Goal: Task Accomplishment & Management: Contribute content

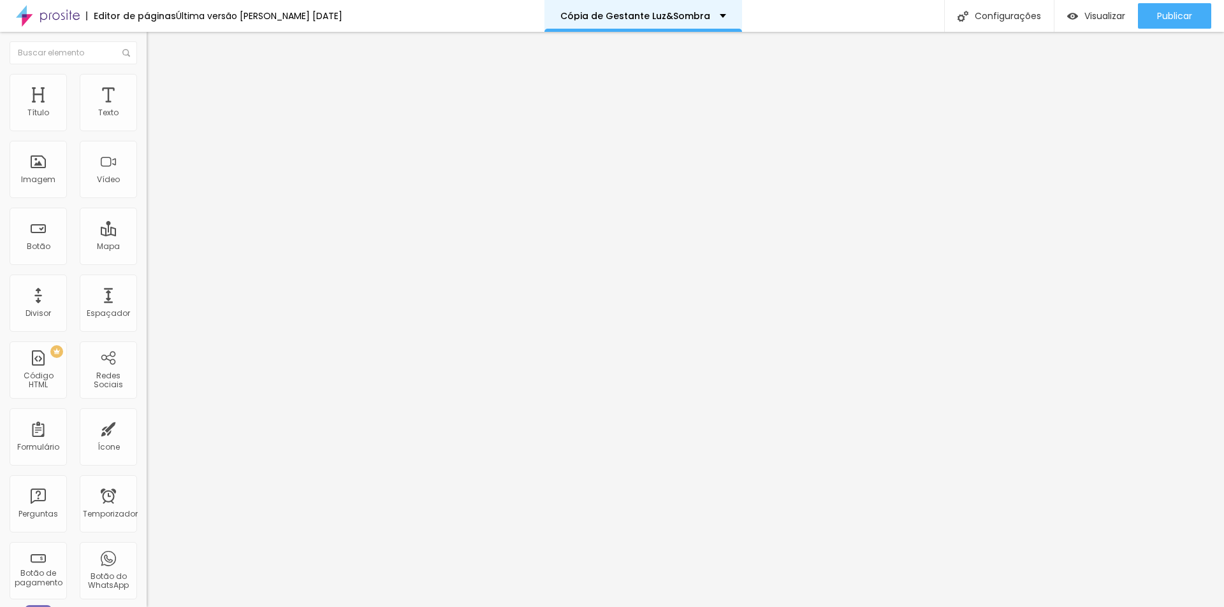
click at [715, 11] on div "Cópia de Gestante Luz&Sombra" at bounding box center [643, 15] width 166 height 9
click at [147, 74] on li "Estilo" at bounding box center [220, 80] width 147 height 13
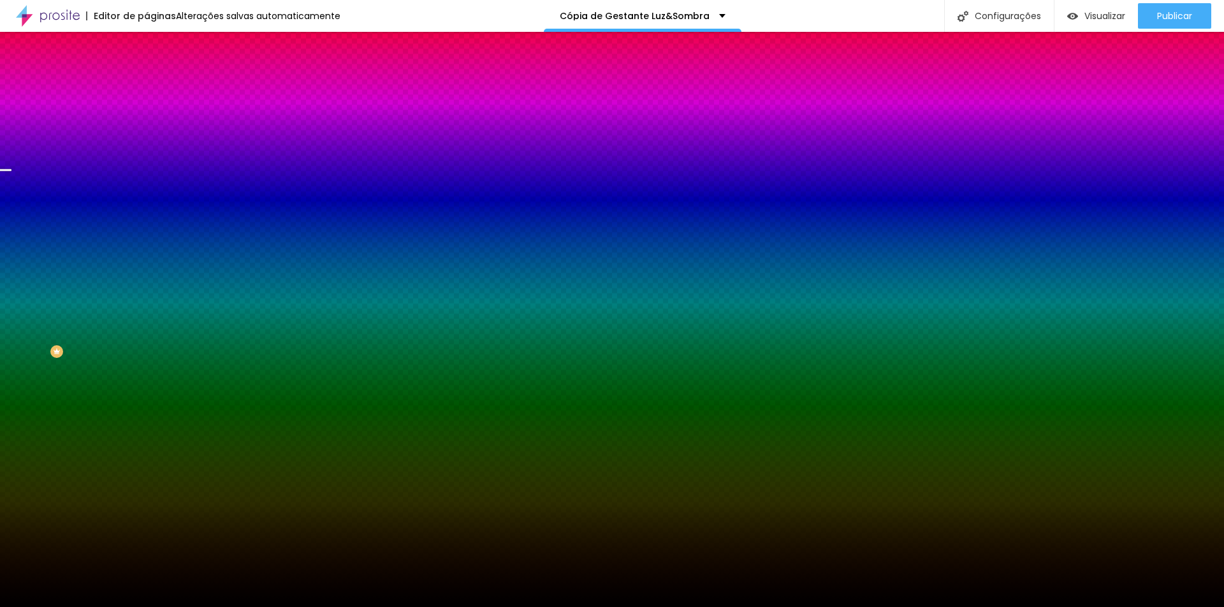
click at [154, 117] on font "Trocar imagem" at bounding box center [185, 111] width 62 height 11
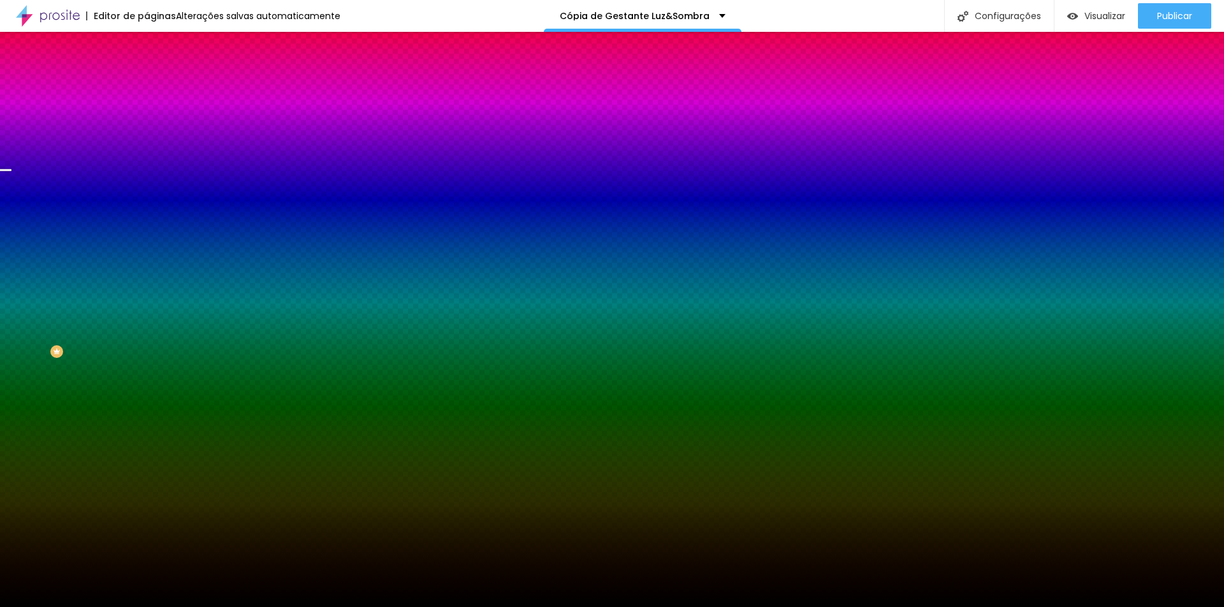
click at [147, 117] on span "Trocar imagem" at bounding box center [181, 111] width 69 height 11
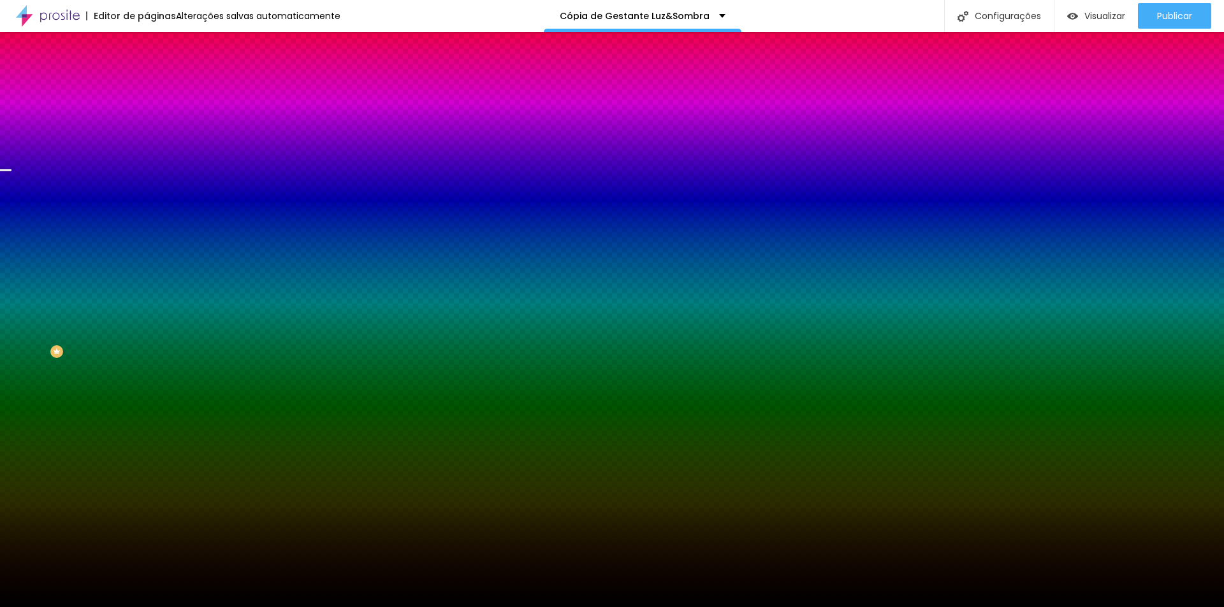
click at [154, 117] on font "Trocar imagem" at bounding box center [185, 111] width 62 height 11
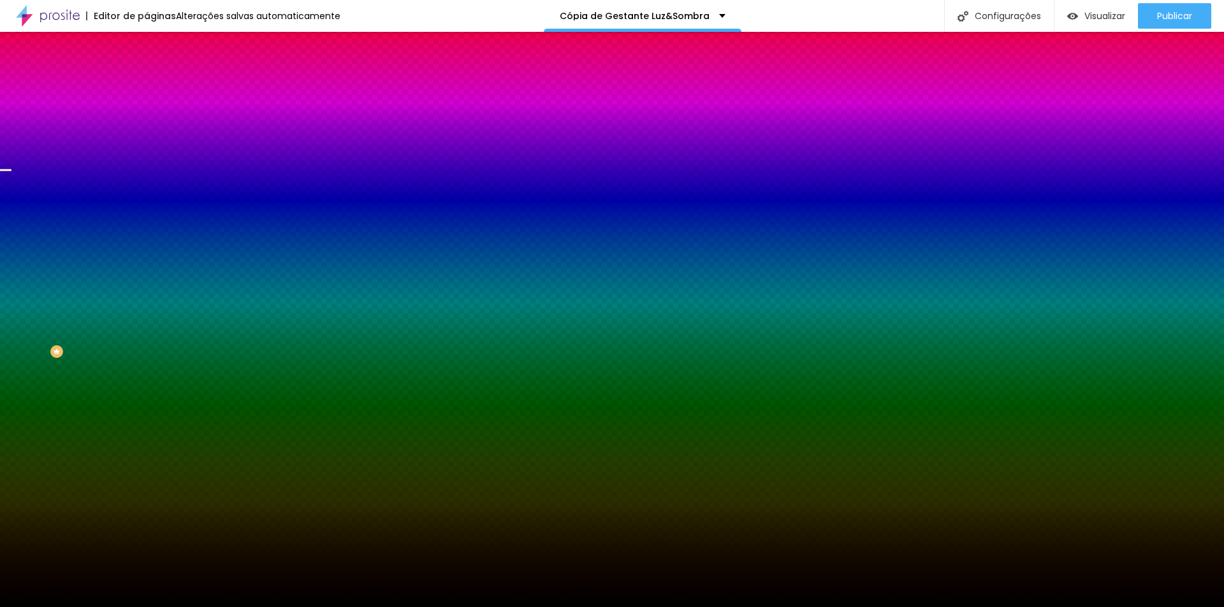
click at [154, 117] on font "Trocar imagem" at bounding box center [185, 111] width 62 height 11
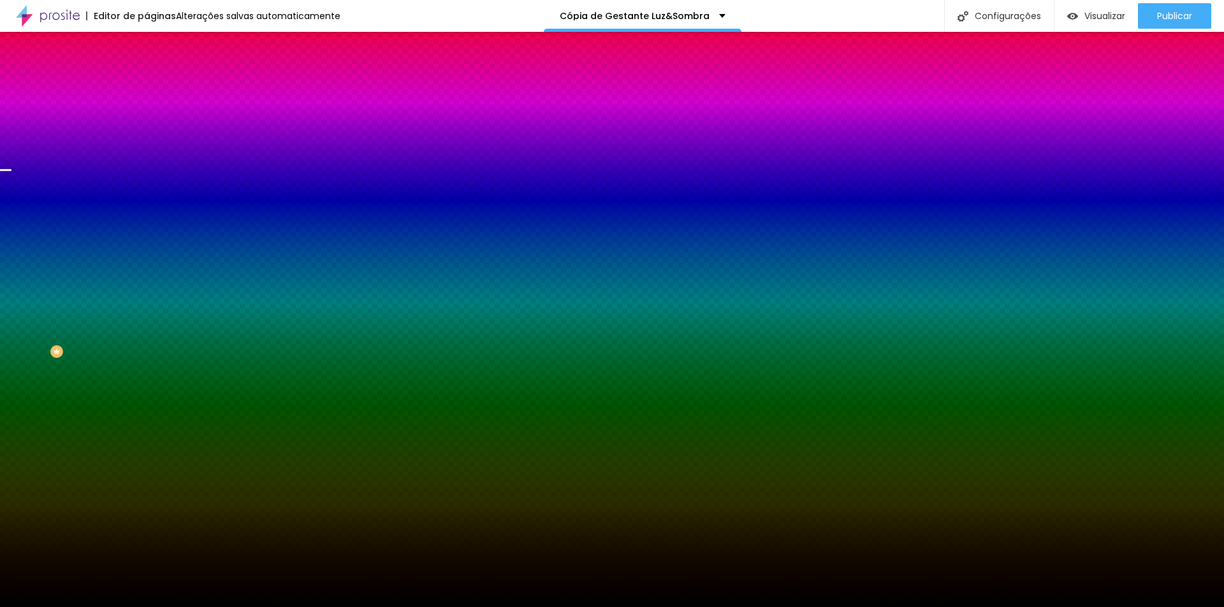
click at [154, 117] on font "Trocar imagem" at bounding box center [185, 111] width 62 height 11
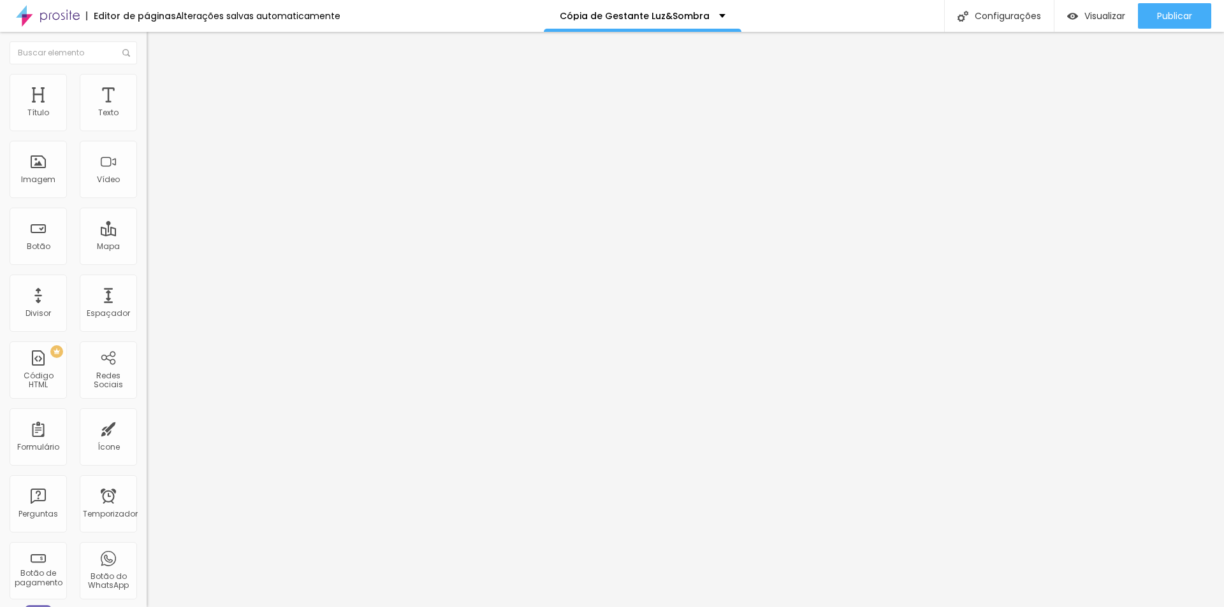
click at [154, 110] on font "Trocar imagem" at bounding box center [185, 104] width 62 height 11
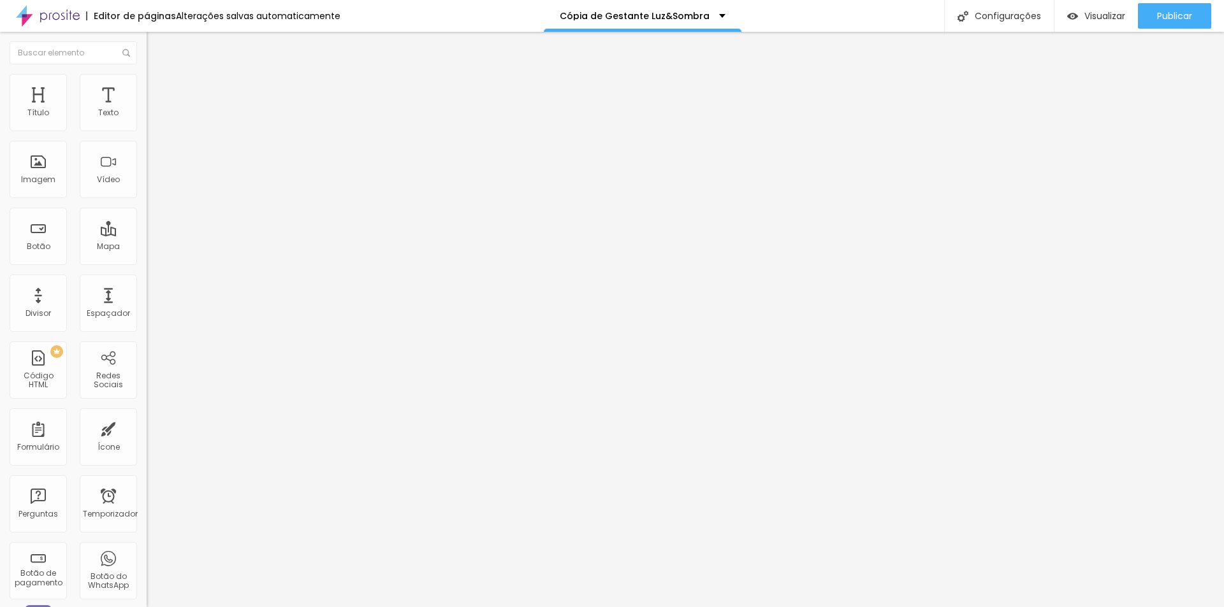
click at [710, 13] on div "Cópia de Gestante Luz&Sombra" at bounding box center [640, 15] width 166 height 9
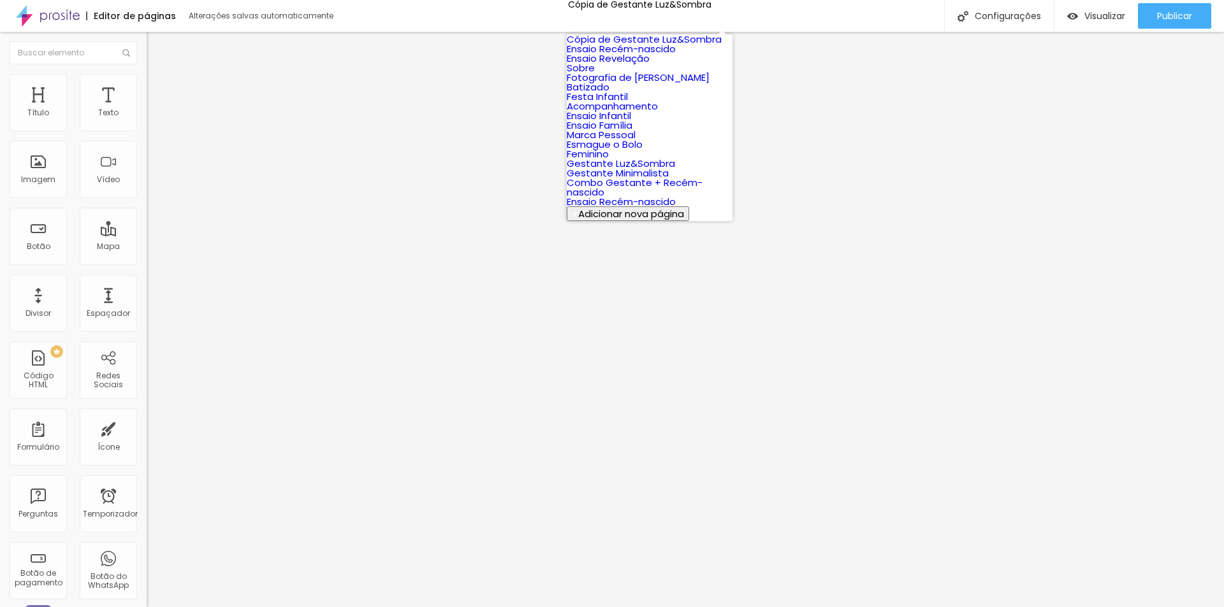
click at [629, 221] on button "Adicionar nova página" at bounding box center [628, 214] width 122 height 15
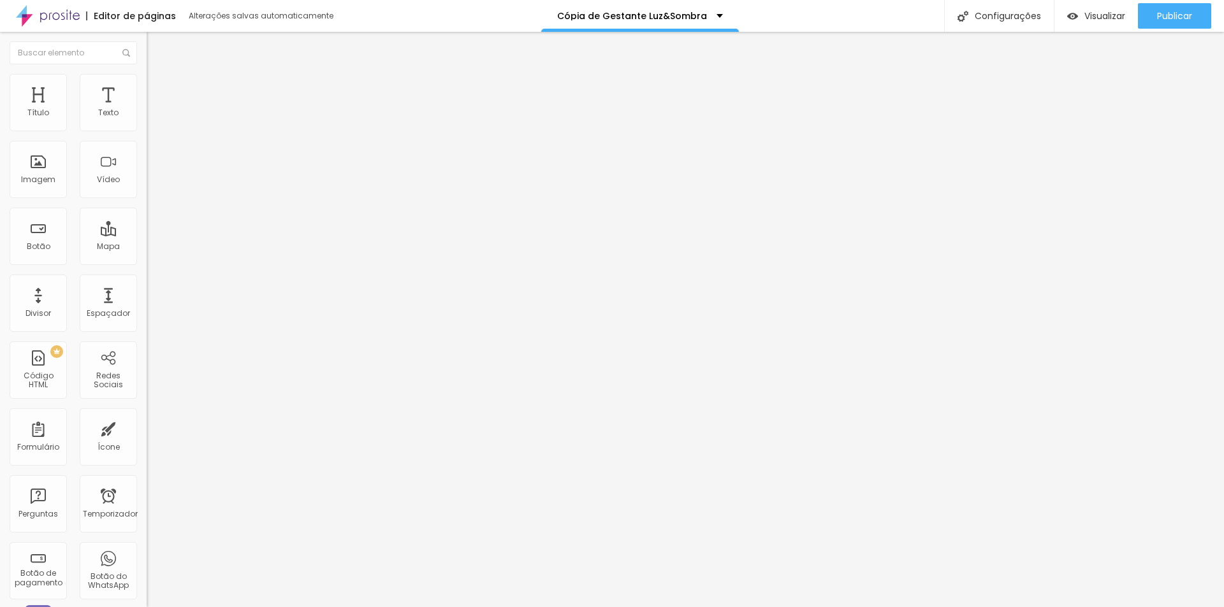
type input "Gestante Externo"
click at [154, 110] on font "Trocar imagem" at bounding box center [185, 104] width 62 height 11
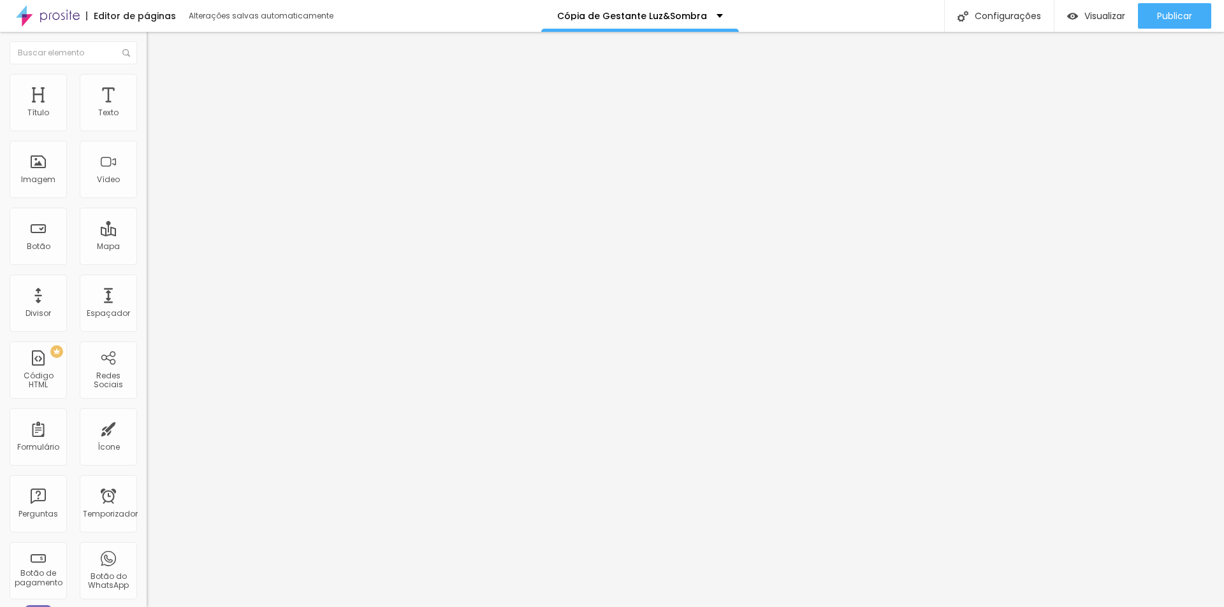
click at [154, 110] on font "Trocar imagem" at bounding box center [185, 104] width 62 height 11
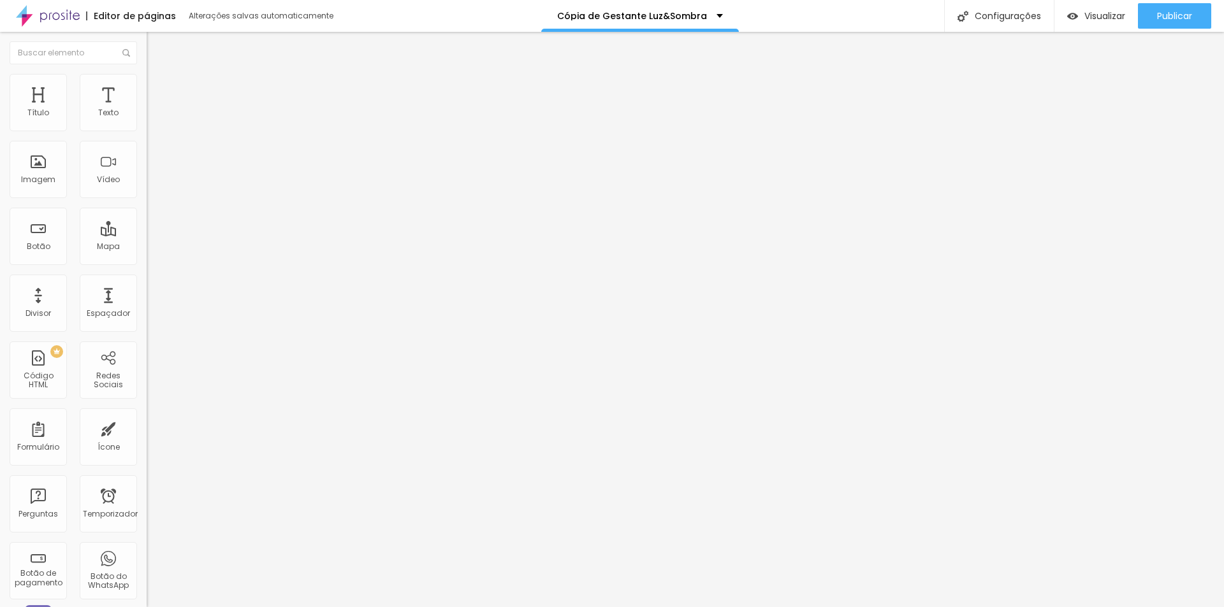
click at [154, 110] on font "Trocar imagem" at bounding box center [185, 104] width 62 height 11
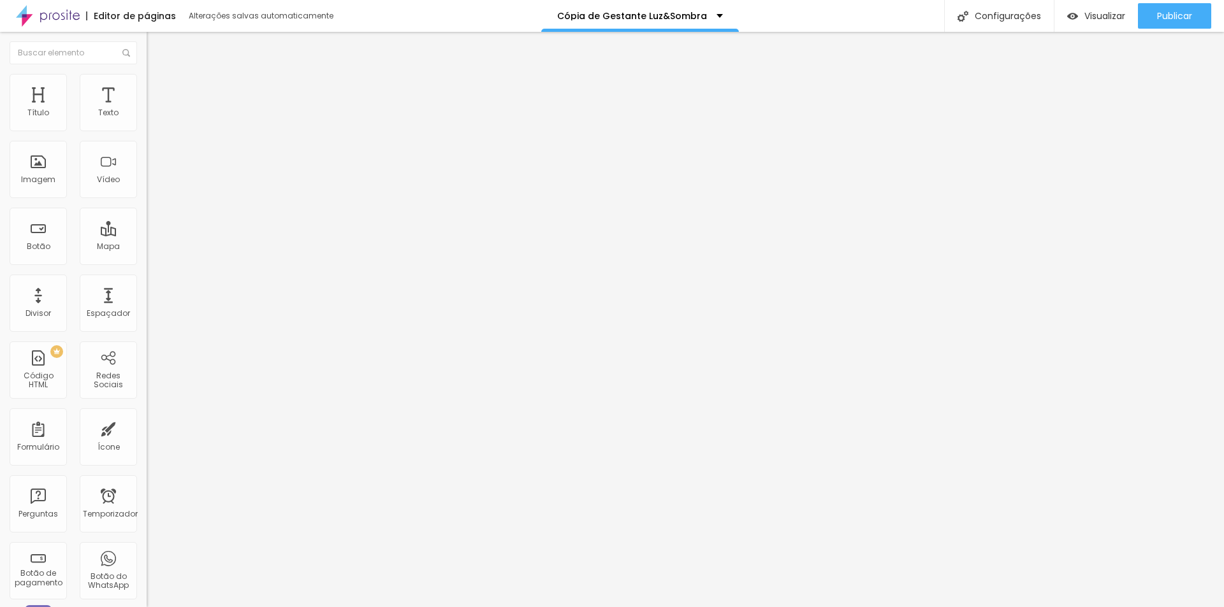
click at [154, 110] on font "Trocar imagem" at bounding box center [185, 104] width 62 height 11
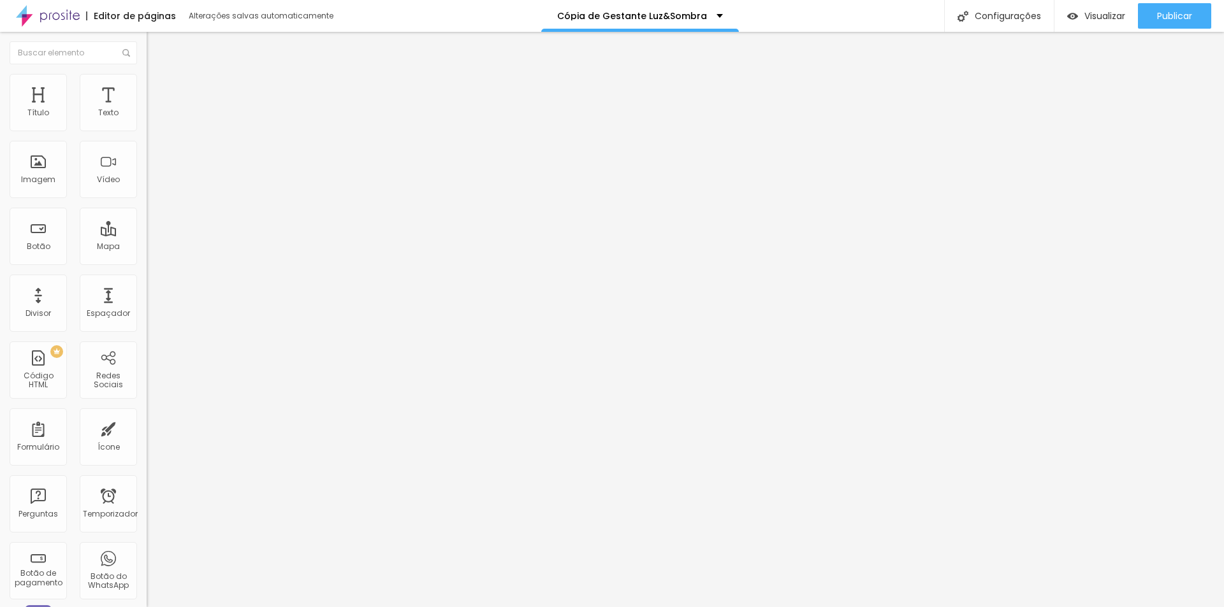
click at [154, 110] on font "Trocar imagem" at bounding box center [185, 104] width 62 height 11
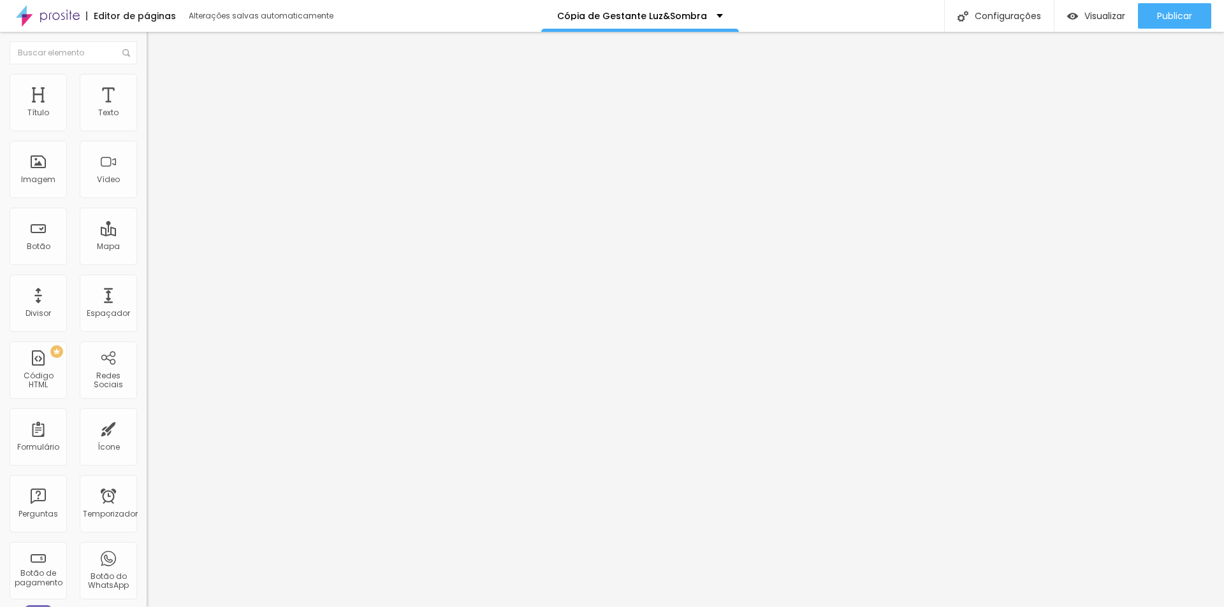
click at [714, 15] on div "Cópia de Gestante Luz&Sombra" at bounding box center [640, 15] width 166 height 9
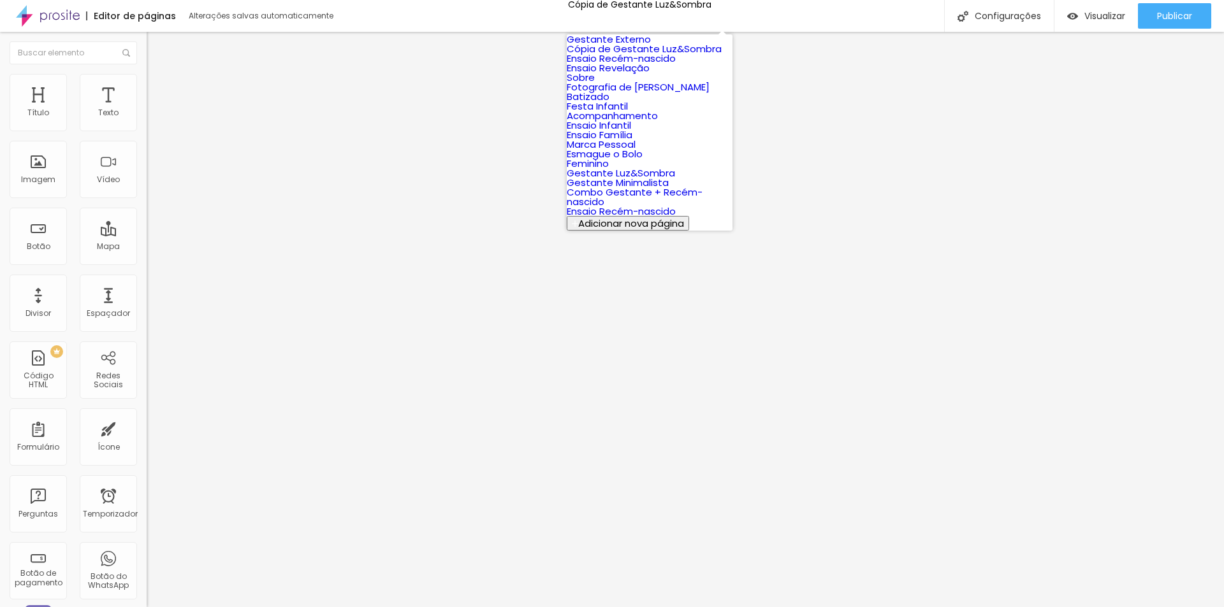
click at [651, 43] on link "Gestante Externo" at bounding box center [609, 39] width 84 height 13
